Goal: Task Accomplishment & Management: Manage account settings

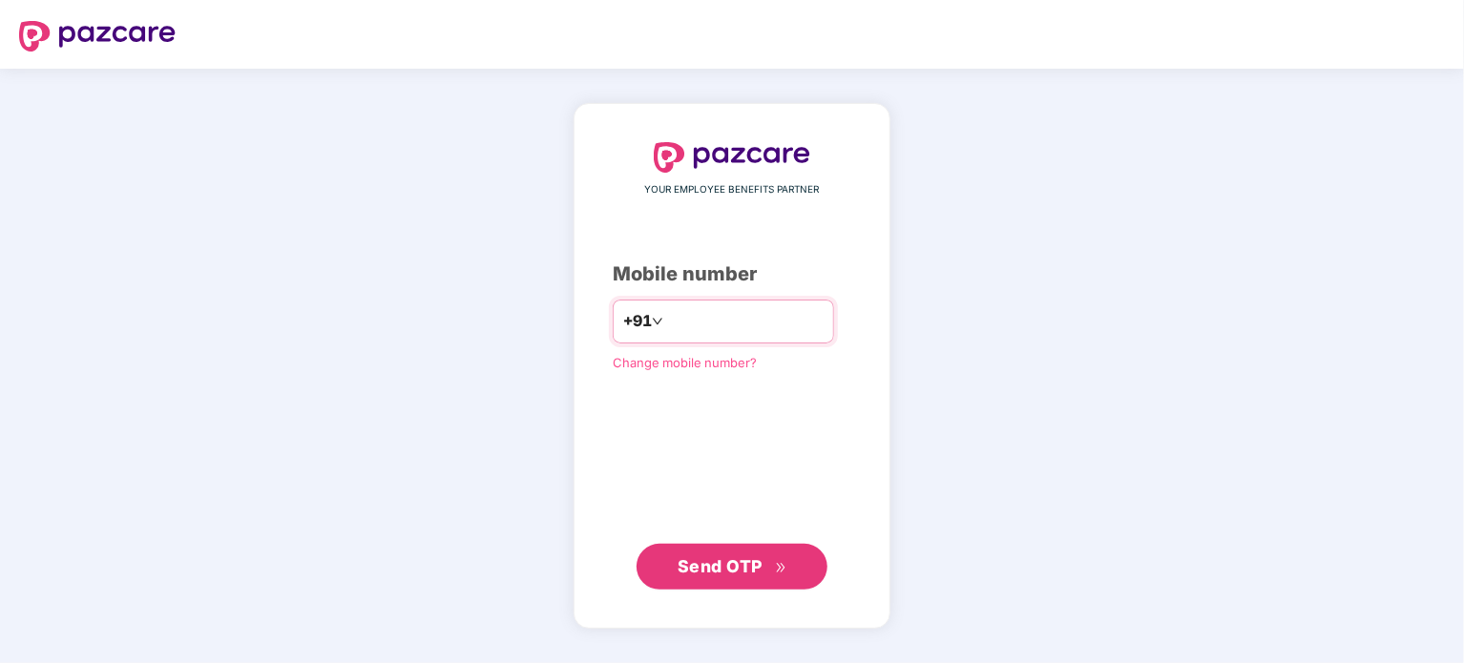
click at [714, 324] on input "number" at bounding box center [745, 321] width 157 height 31
type input "**********"
click at [700, 571] on span "Send OTP" at bounding box center [720, 566] width 85 height 20
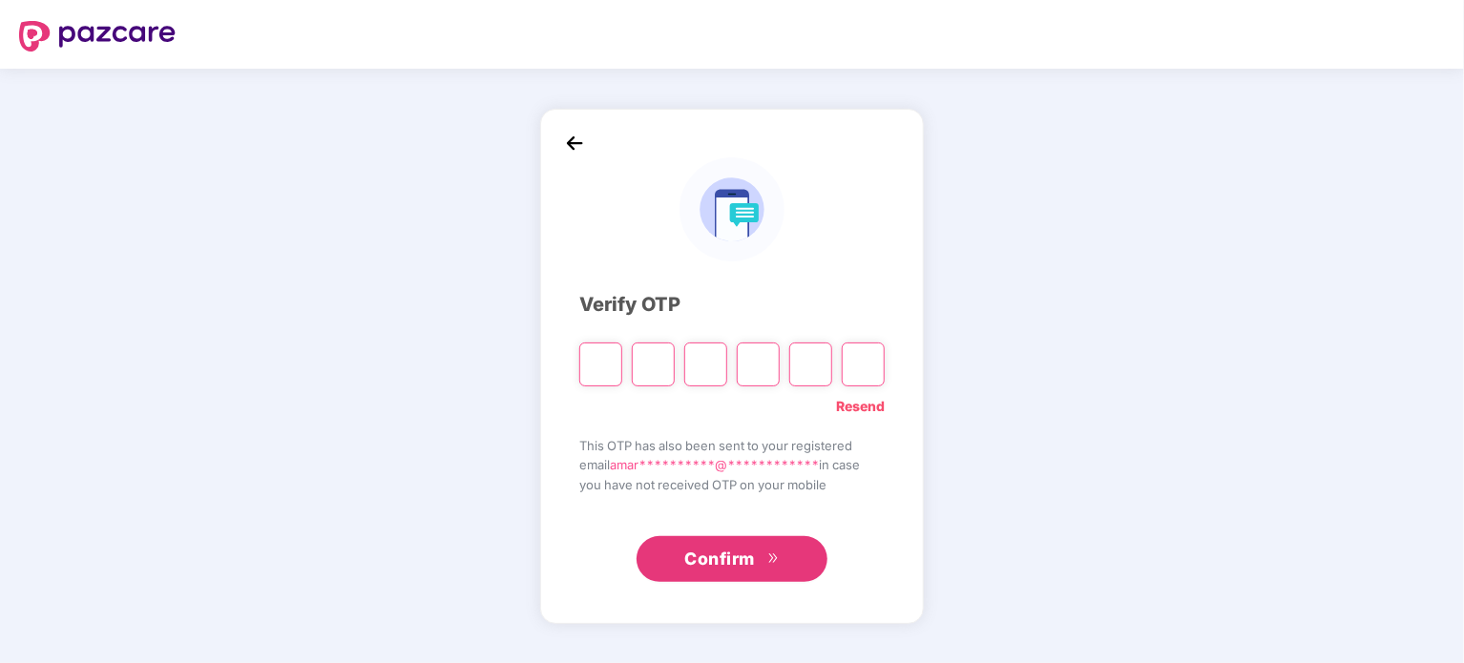
paste input "*"
type input "*"
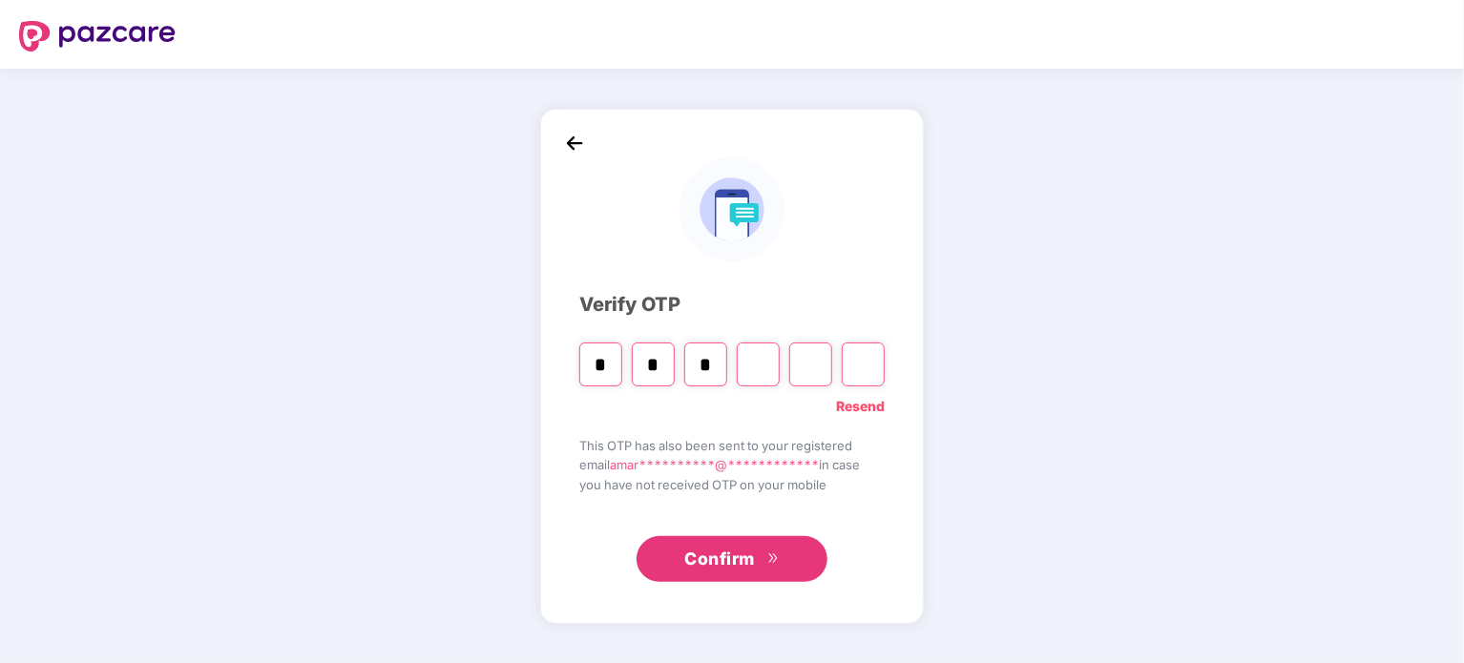
type input "*"
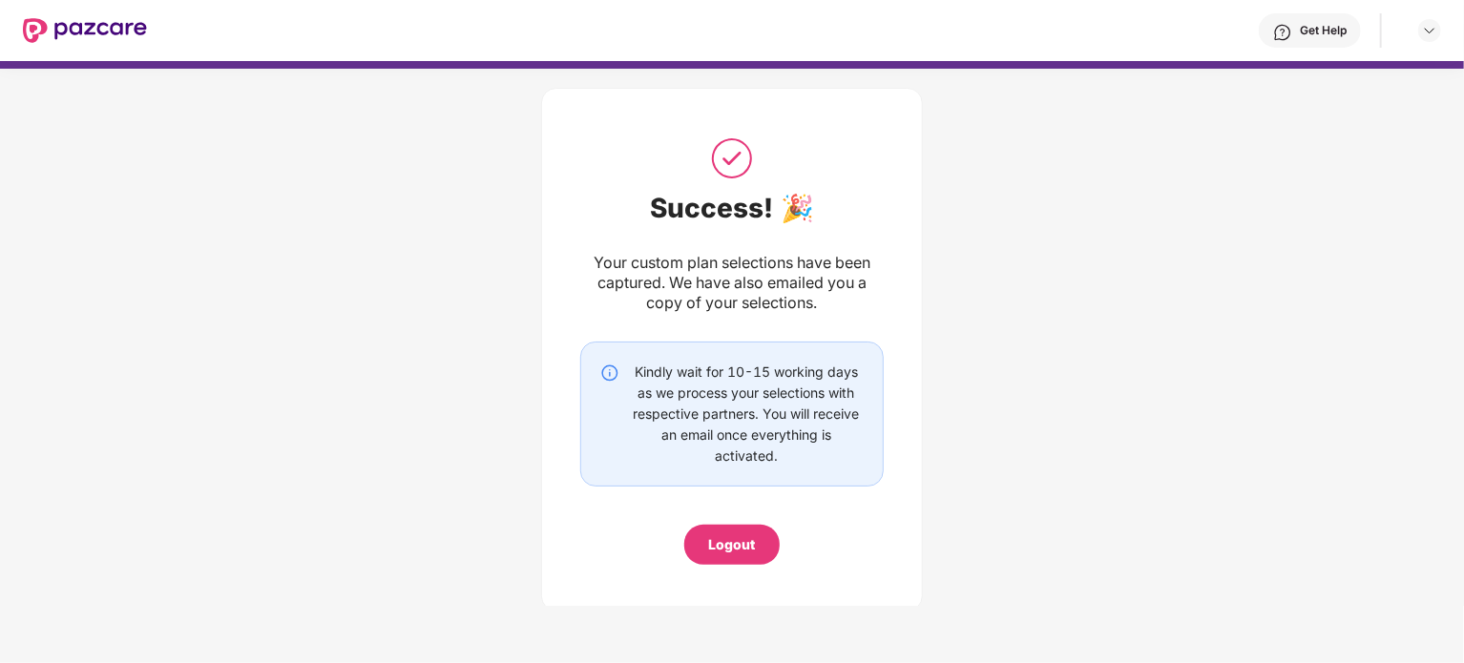
click at [1314, 22] on div "Get Help" at bounding box center [1310, 30] width 102 height 34
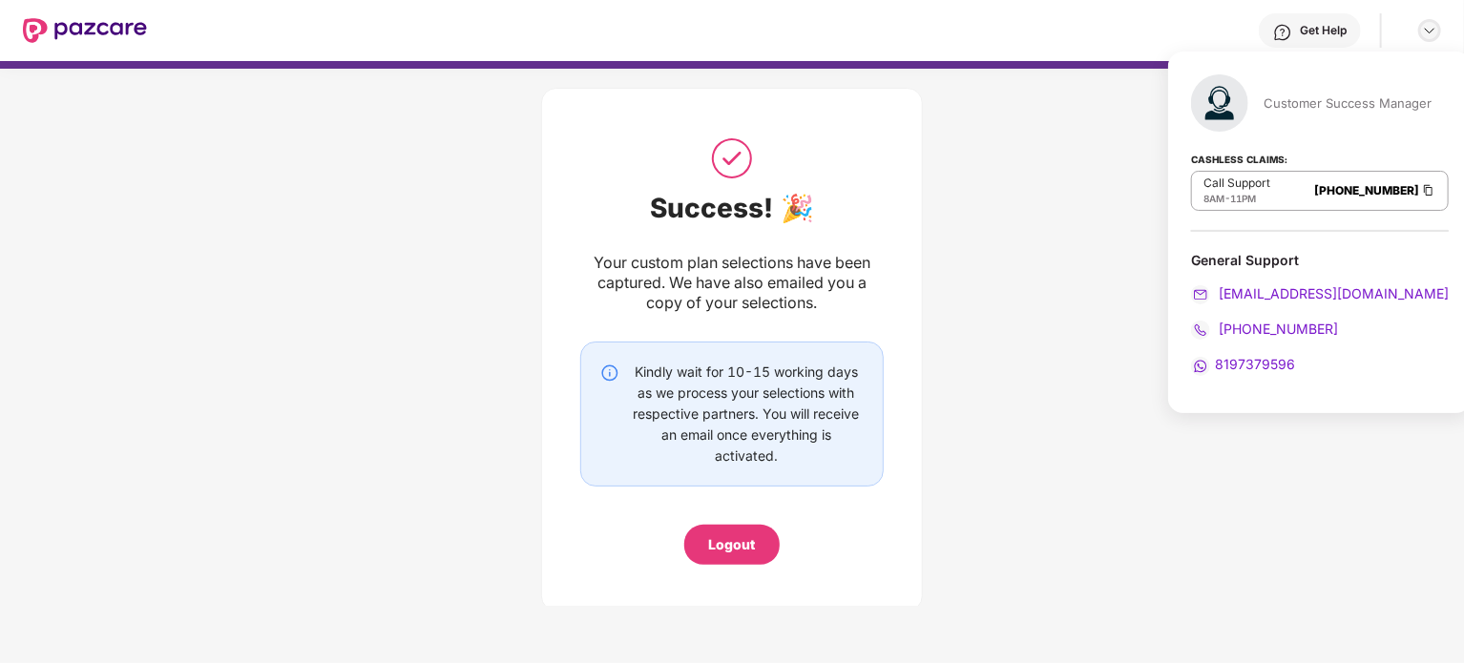
click at [1424, 33] on img at bounding box center [1429, 30] width 15 height 15
